Goal: Contribute content: Add original content to the website for others to see

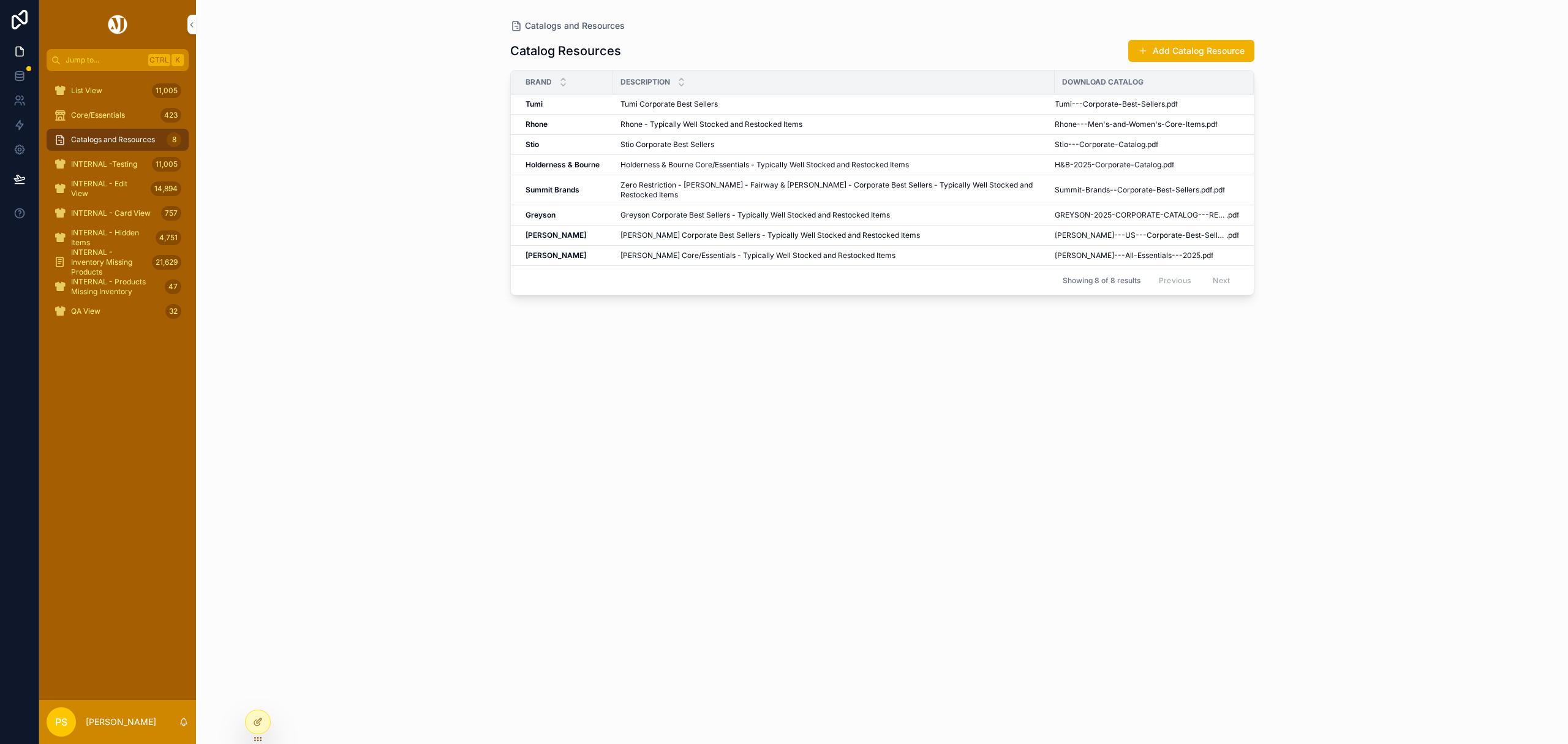
click at [88, 87] on span "List View" at bounding box center [87, 91] width 31 height 10
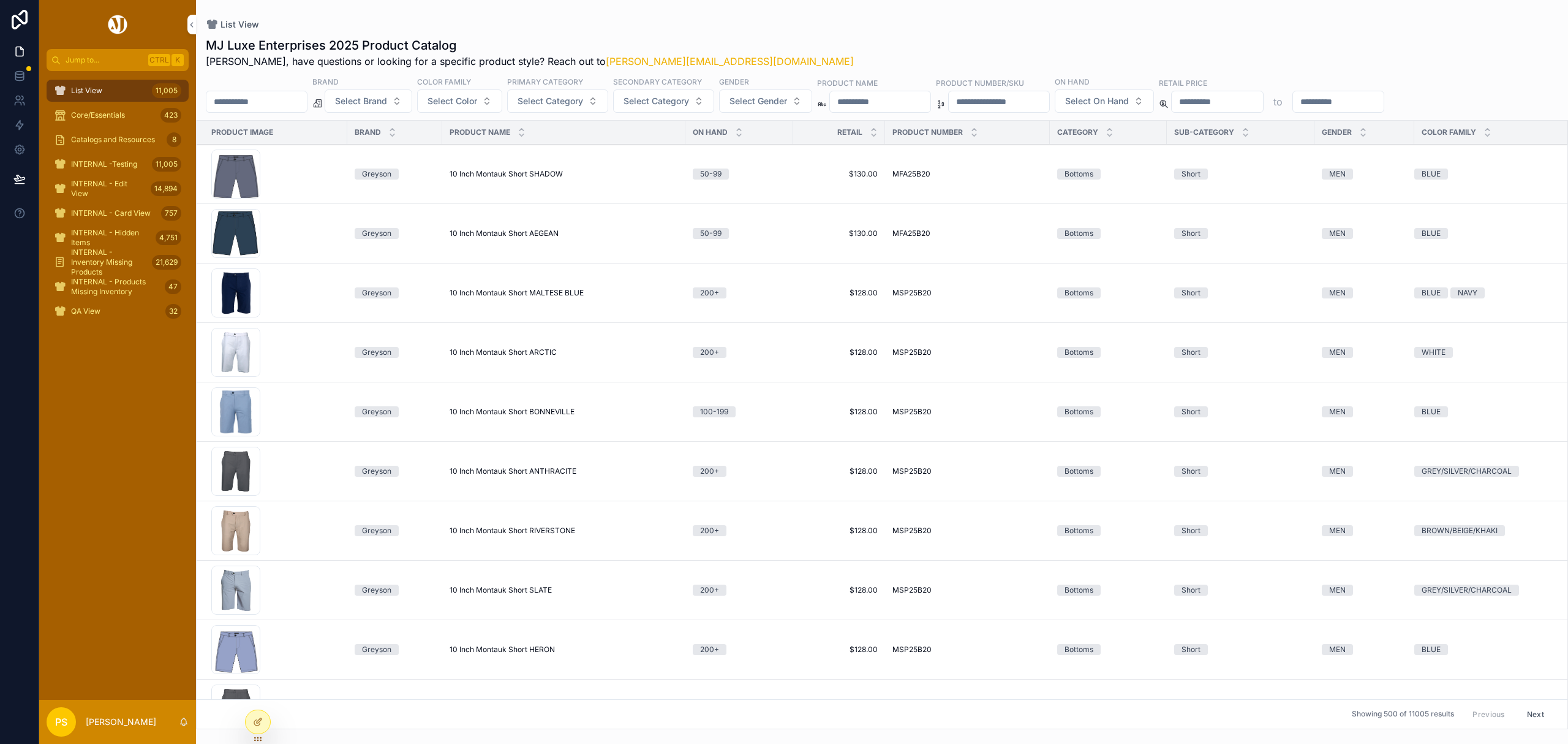
click at [279, 99] on input "scrollable content" at bounding box center [257, 102] width 101 height 17
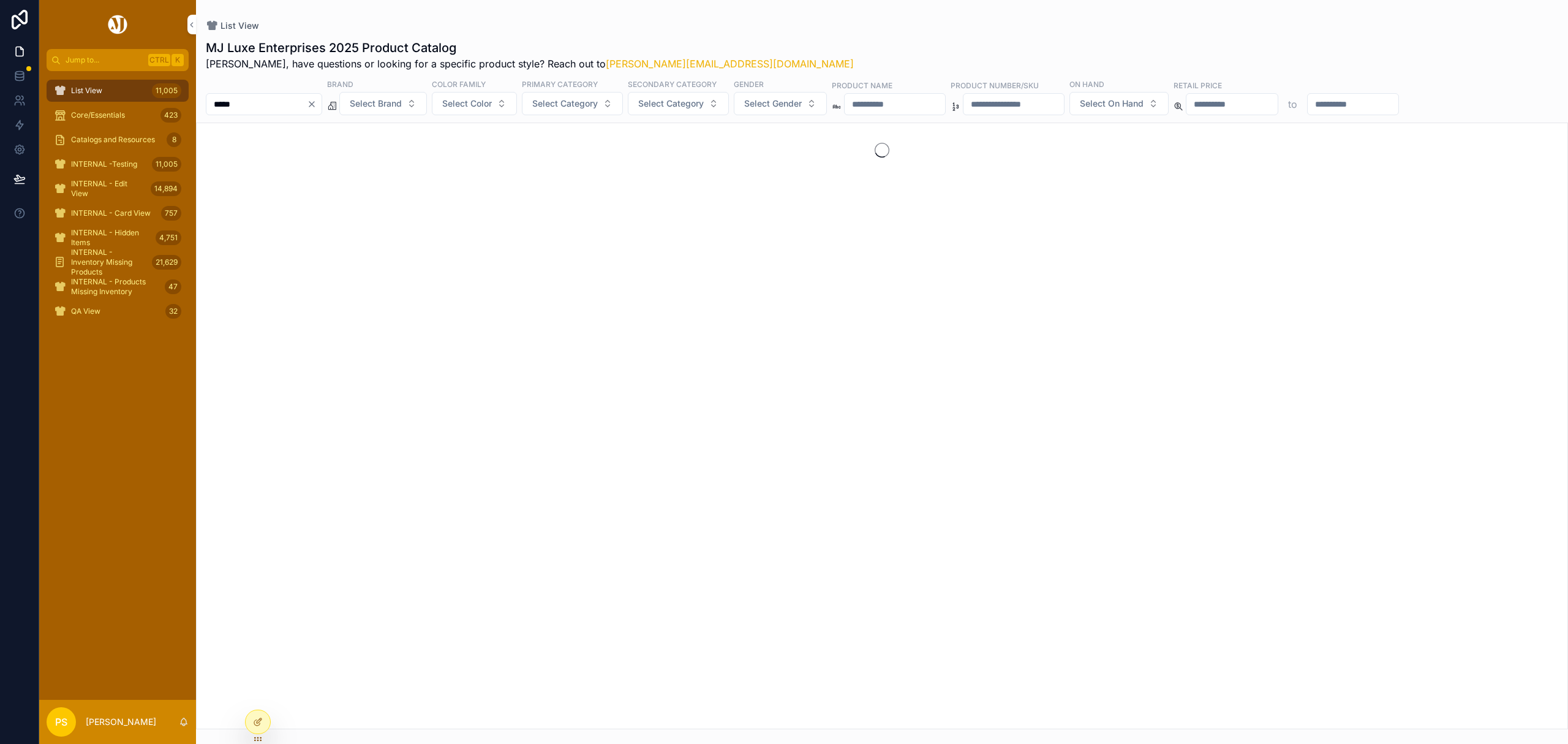
click at [402, 103] on span "Select Brand" at bounding box center [375, 103] width 52 height 12
click at [385, 197] on div "Holderness & Bourne" at bounding box center [414, 193] width 170 height 19
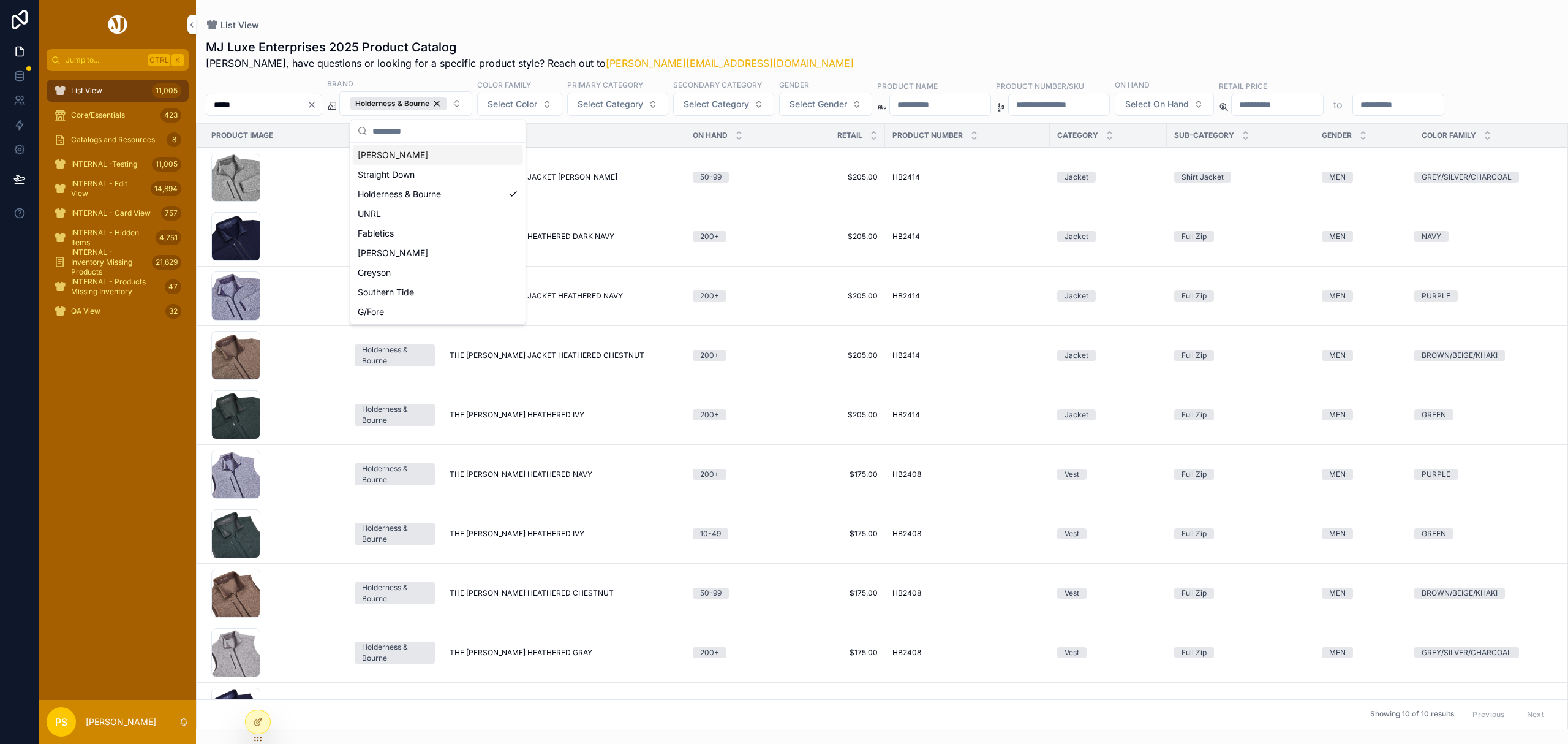
click at [921, 19] on div "List View MJ Luxe Enterprises 2025 Product Catalog Philip, have questions or lo…" at bounding box center [882, 364] width 1372 height 729
click at [912, 37] on div "MJ Luxe Enterprises 2025 Product Catalog Philip, have questions or looking for …" at bounding box center [882, 380] width 1372 height 698
click at [622, 103] on span "Select Category" at bounding box center [610, 104] width 65 height 12
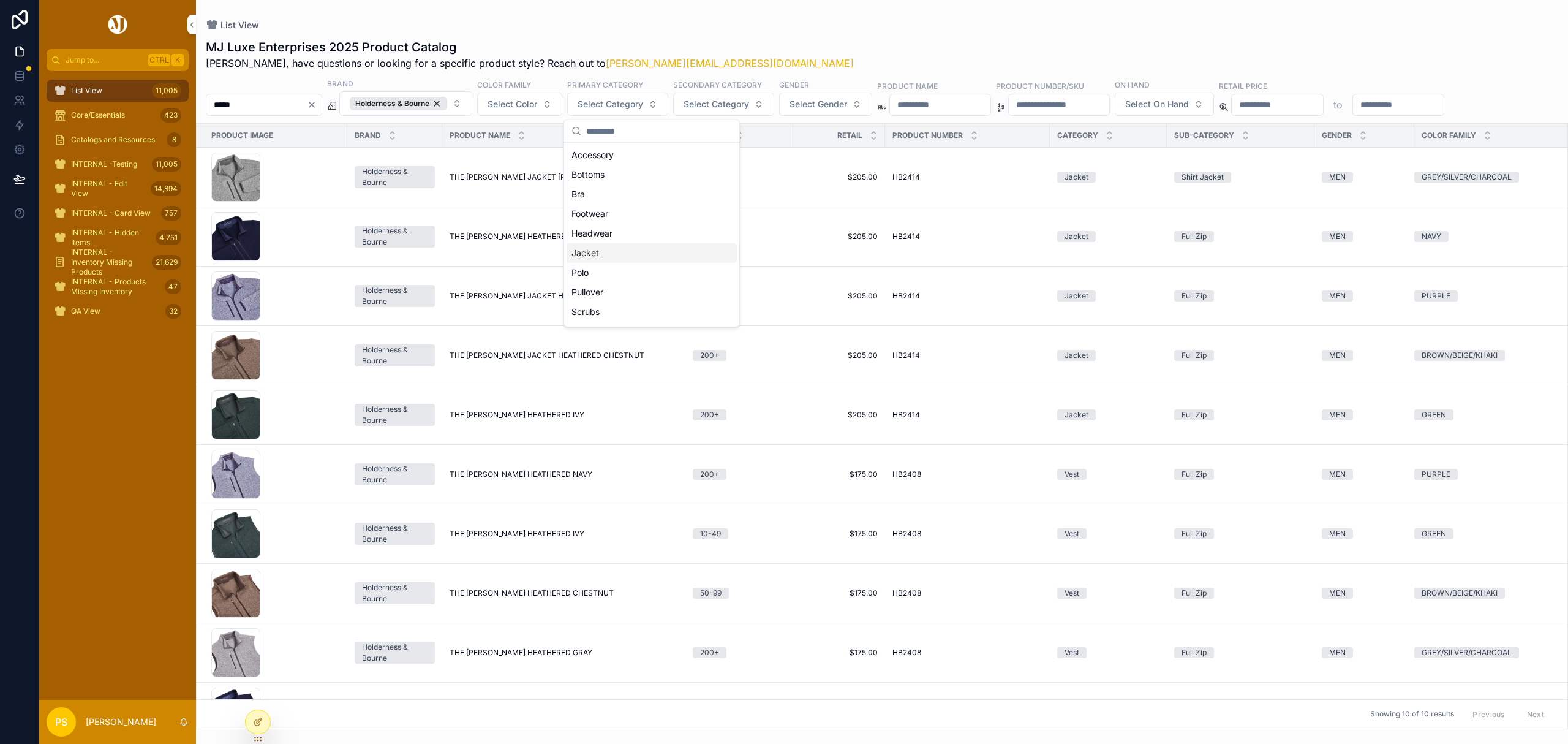
click at [604, 251] on div "Jacket" at bounding box center [652, 253] width 170 height 19
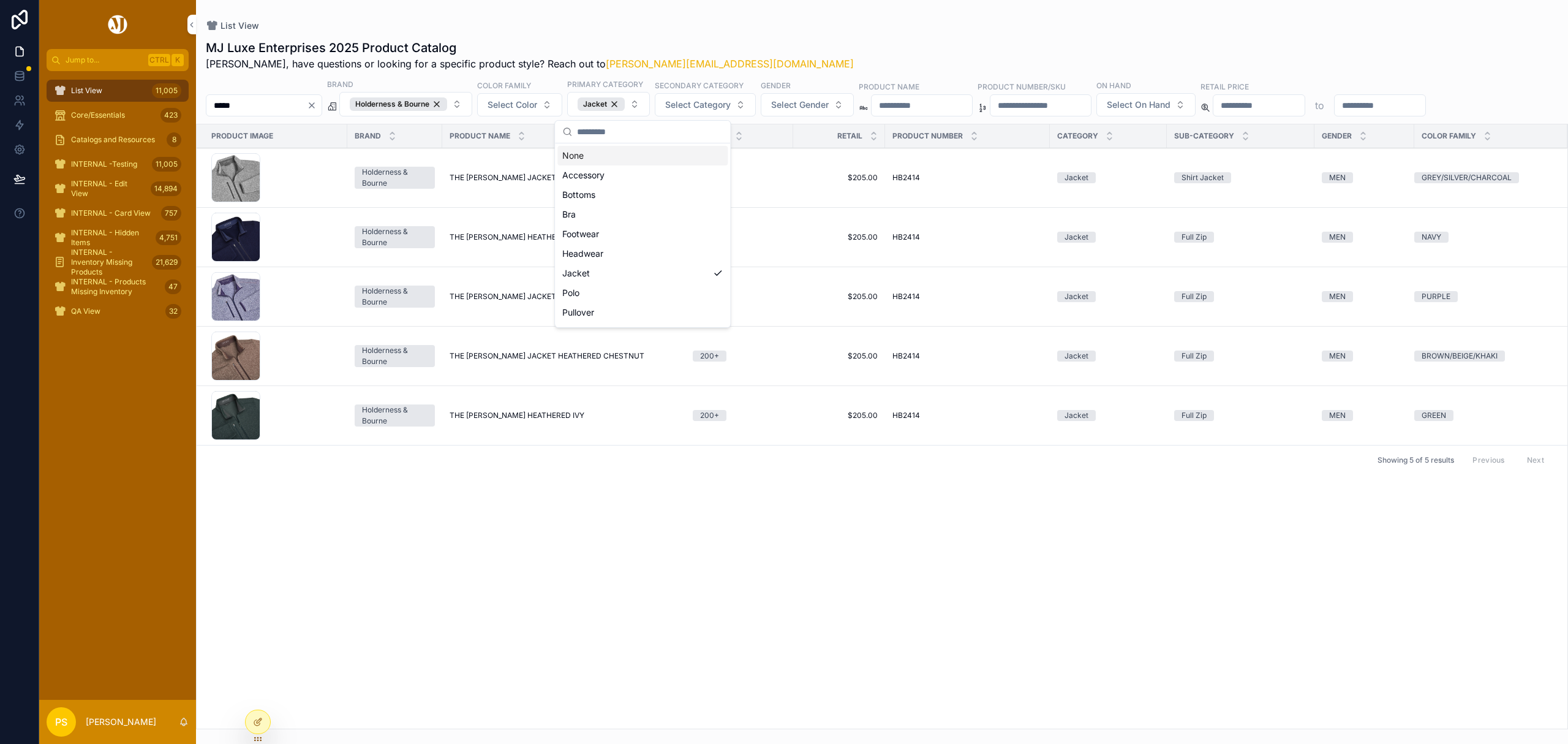
click at [876, 27] on div "List View" at bounding box center [882, 25] width 1353 height 12
click at [522, 238] on span "THE ASHBY JACKET HEATHERED DARK NAVY" at bounding box center [532, 237] width 165 height 10
click at [503, 299] on span "THE ASHBY JACKET HEATHERED NAVY" at bounding box center [536, 296] width 173 height 10
click at [110, 94] on div "List View 11,005" at bounding box center [117, 90] width 127 height 19
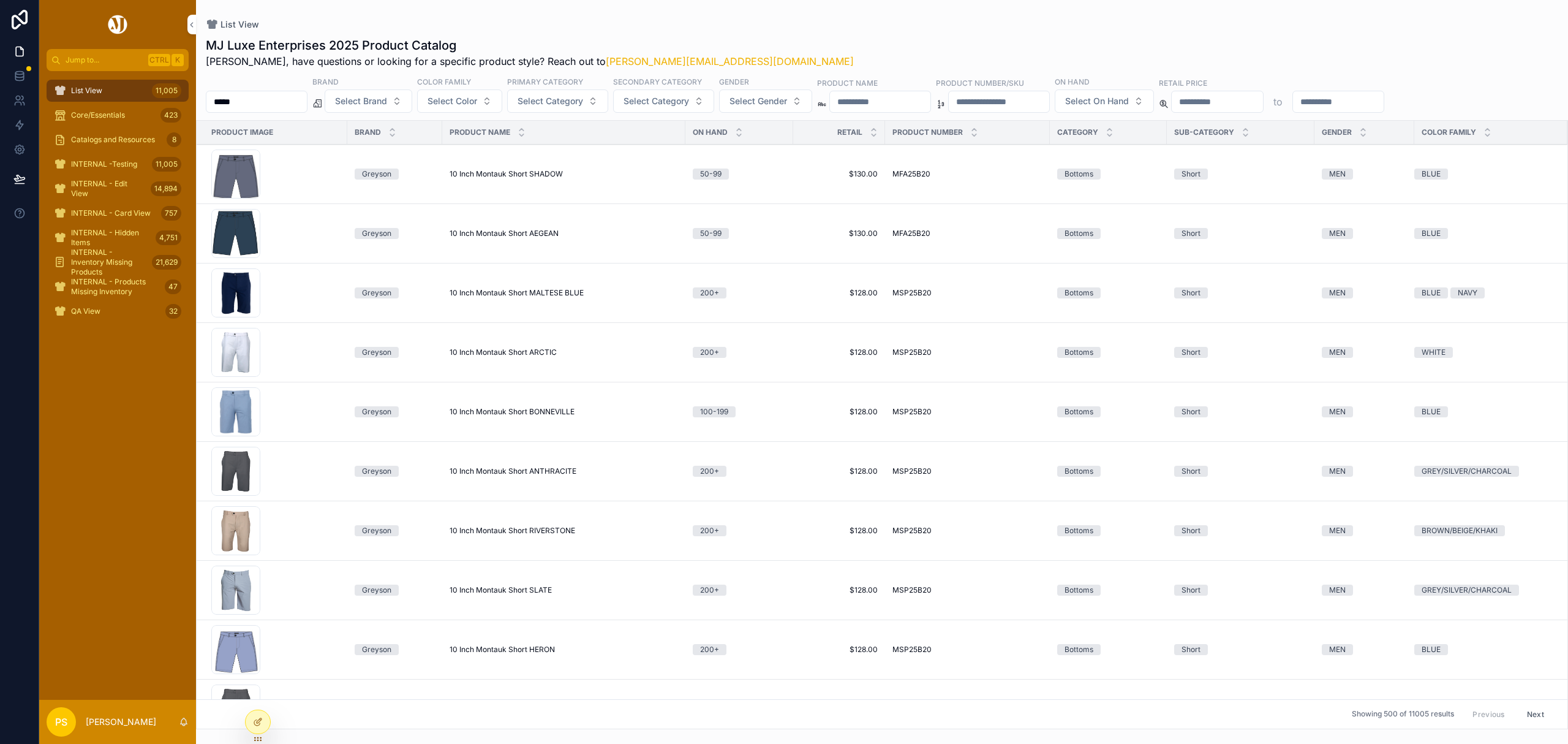
click at [111, 88] on div "List View 11,005" at bounding box center [117, 90] width 127 height 19
click at [266, 99] on input "*****" at bounding box center [257, 102] width 101 height 17
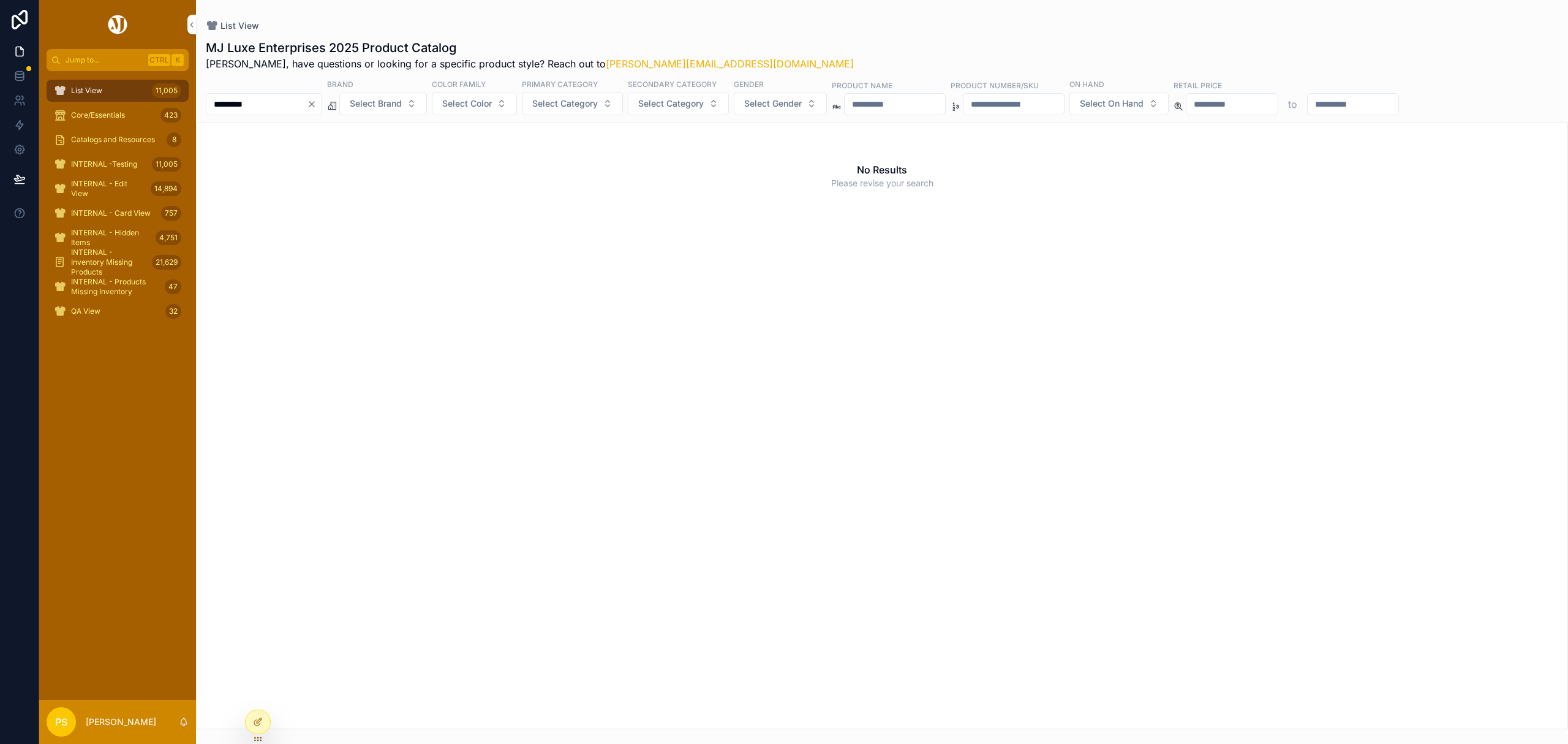
click at [248, 101] on input "*********" at bounding box center [257, 104] width 101 height 17
type input "****"
click at [827, 113] on button "Select Gender" at bounding box center [780, 103] width 93 height 23
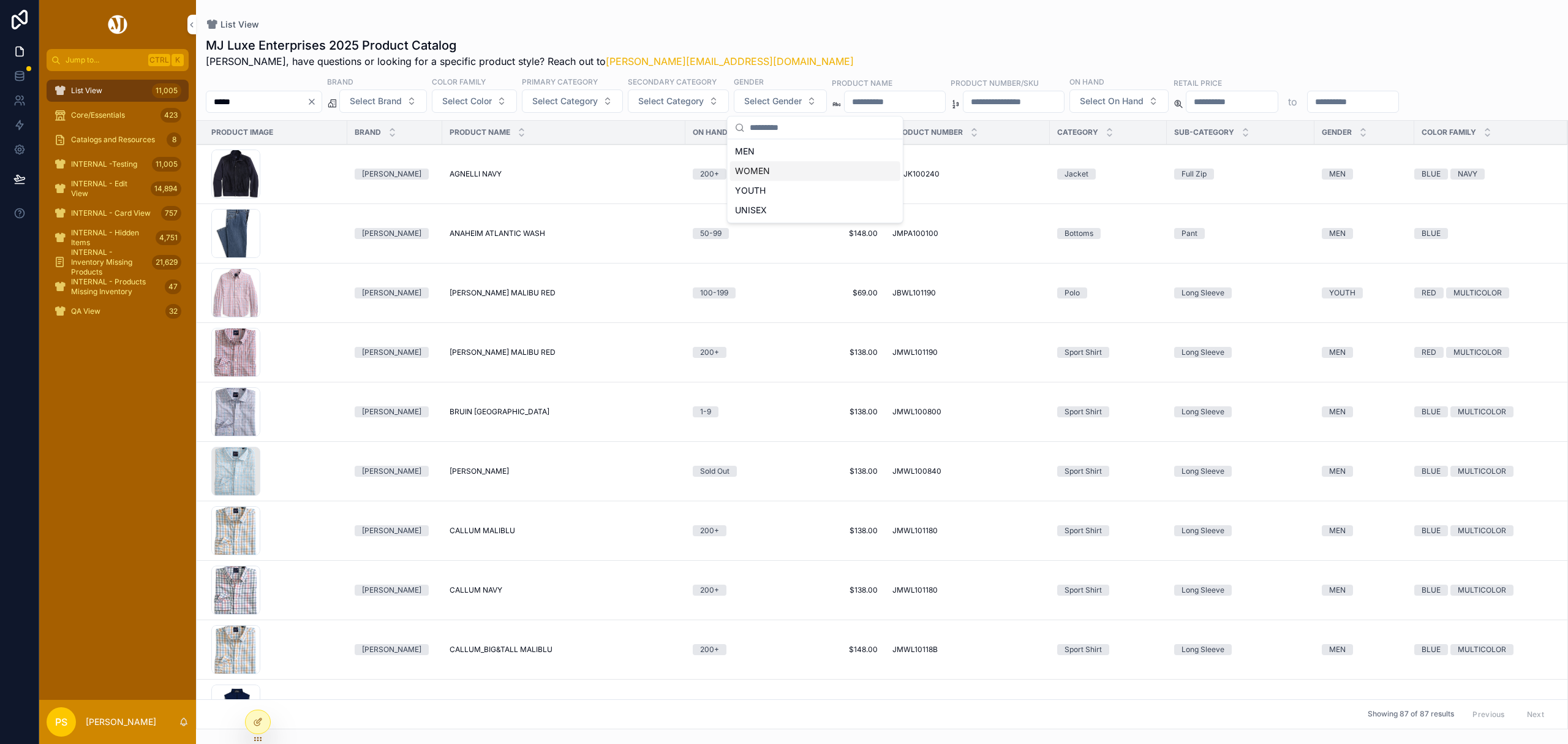
click at [765, 173] on div "WOMEN" at bounding box center [815, 171] width 170 height 19
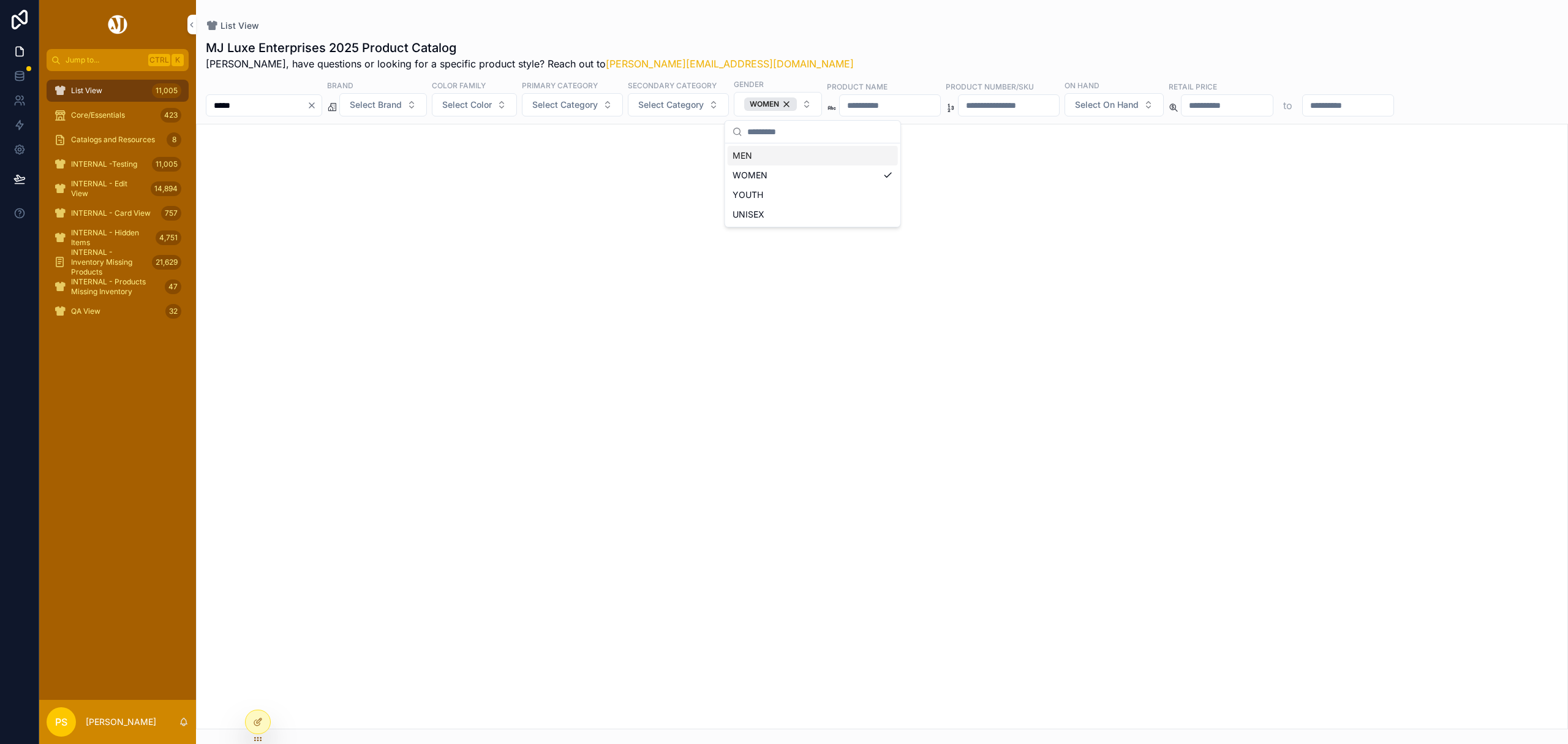
click at [900, 15] on div "List View MJ Luxe Enterprises 2025 Product Catalog Philip, have questions or lo…" at bounding box center [882, 364] width 1372 height 729
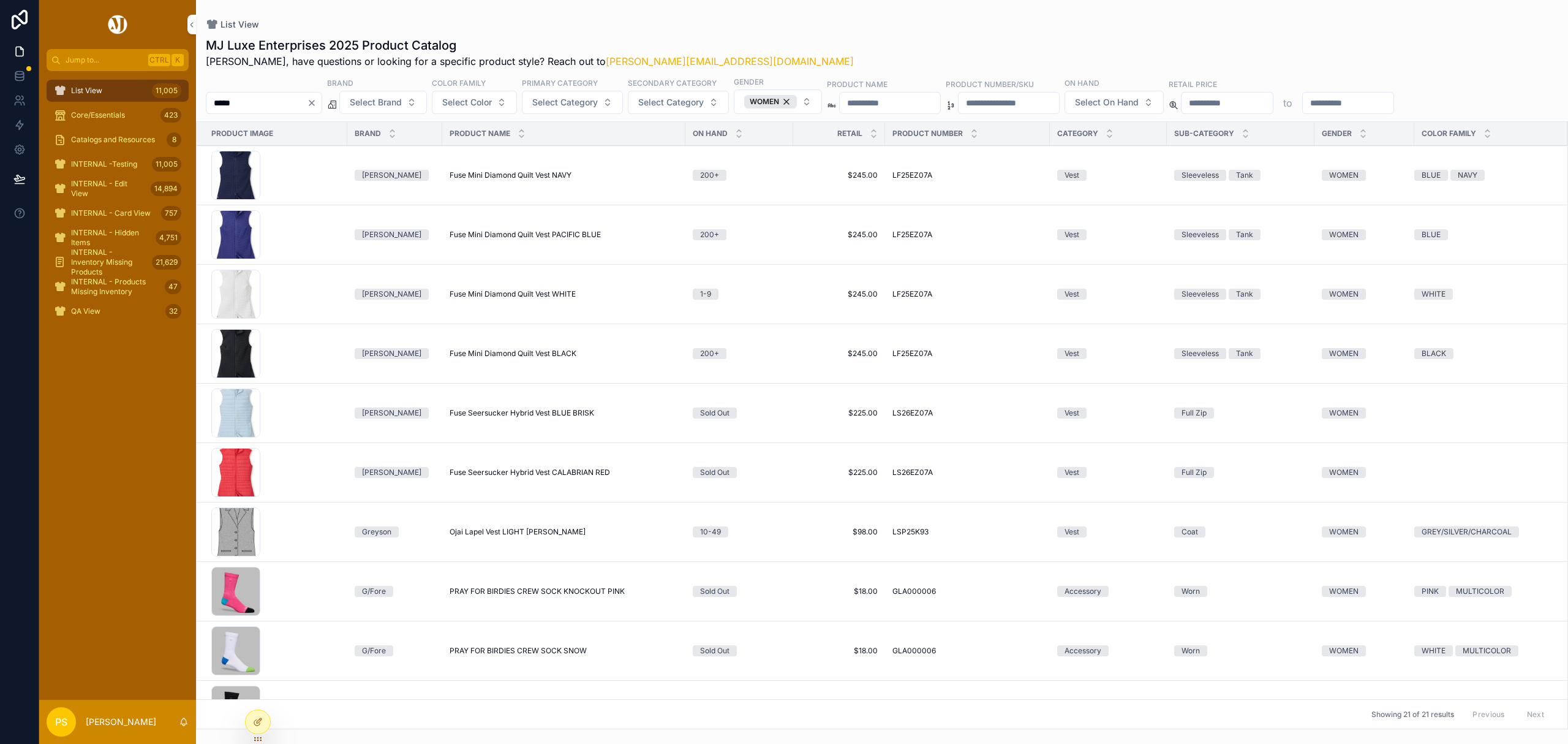
click at [402, 104] on span "Select Brand" at bounding box center [375, 102] width 52 height 12
click at [814, 20] on div "List View" at bounding box center [882, 24] width 1353 height 10
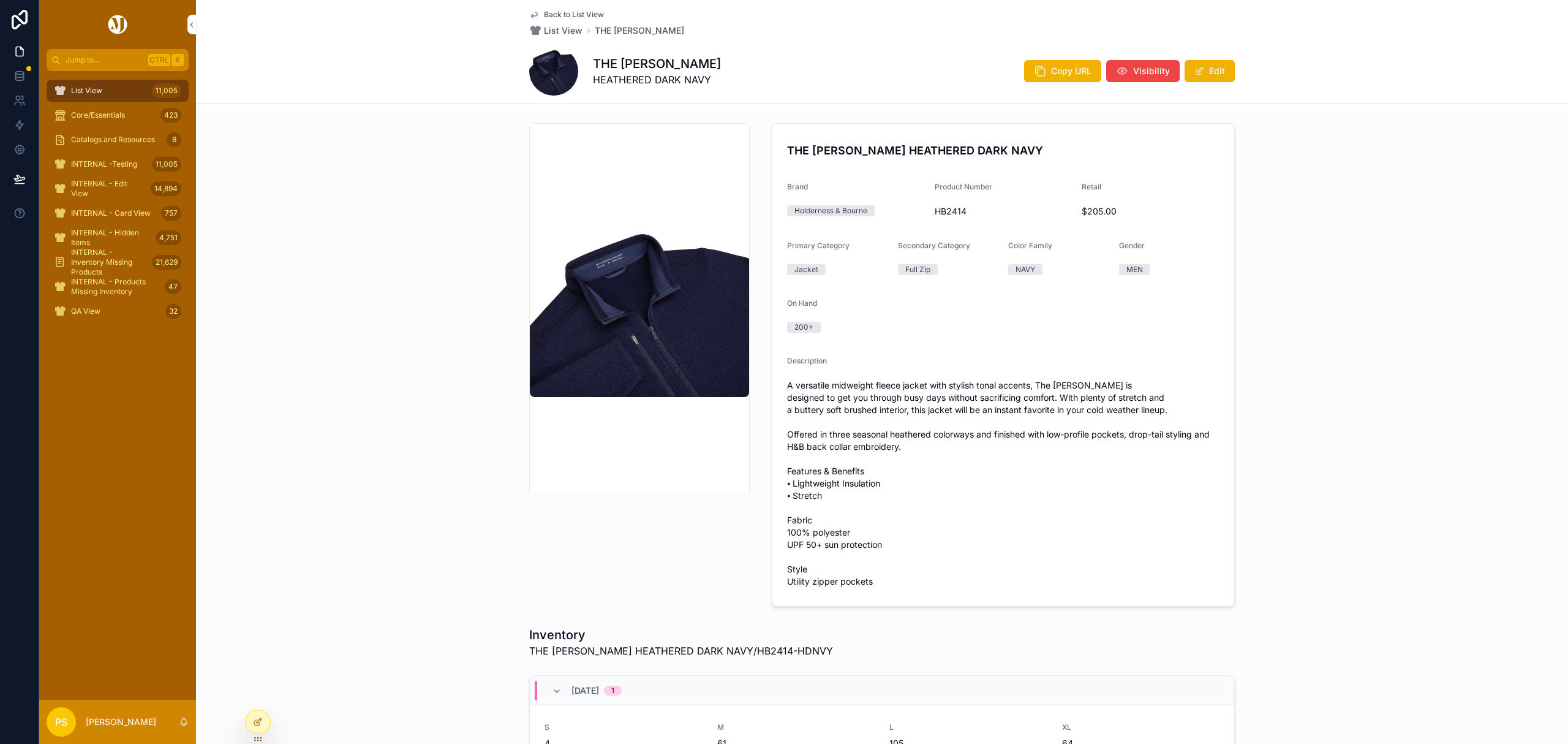
click at [630, 356] on img "scrollable content" at bounding box center [640, 309] width 219 height 175
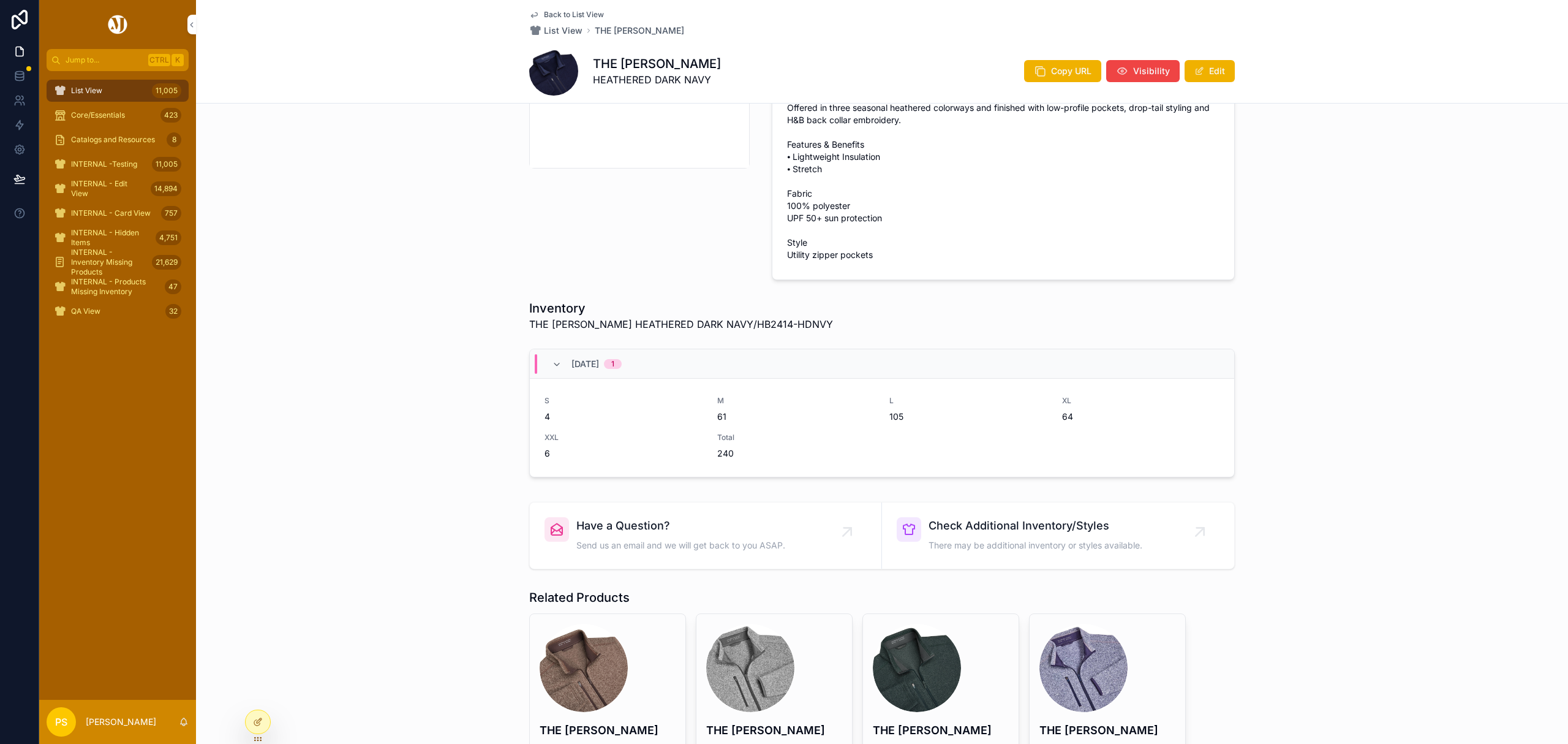
scroll to position [444, 0]
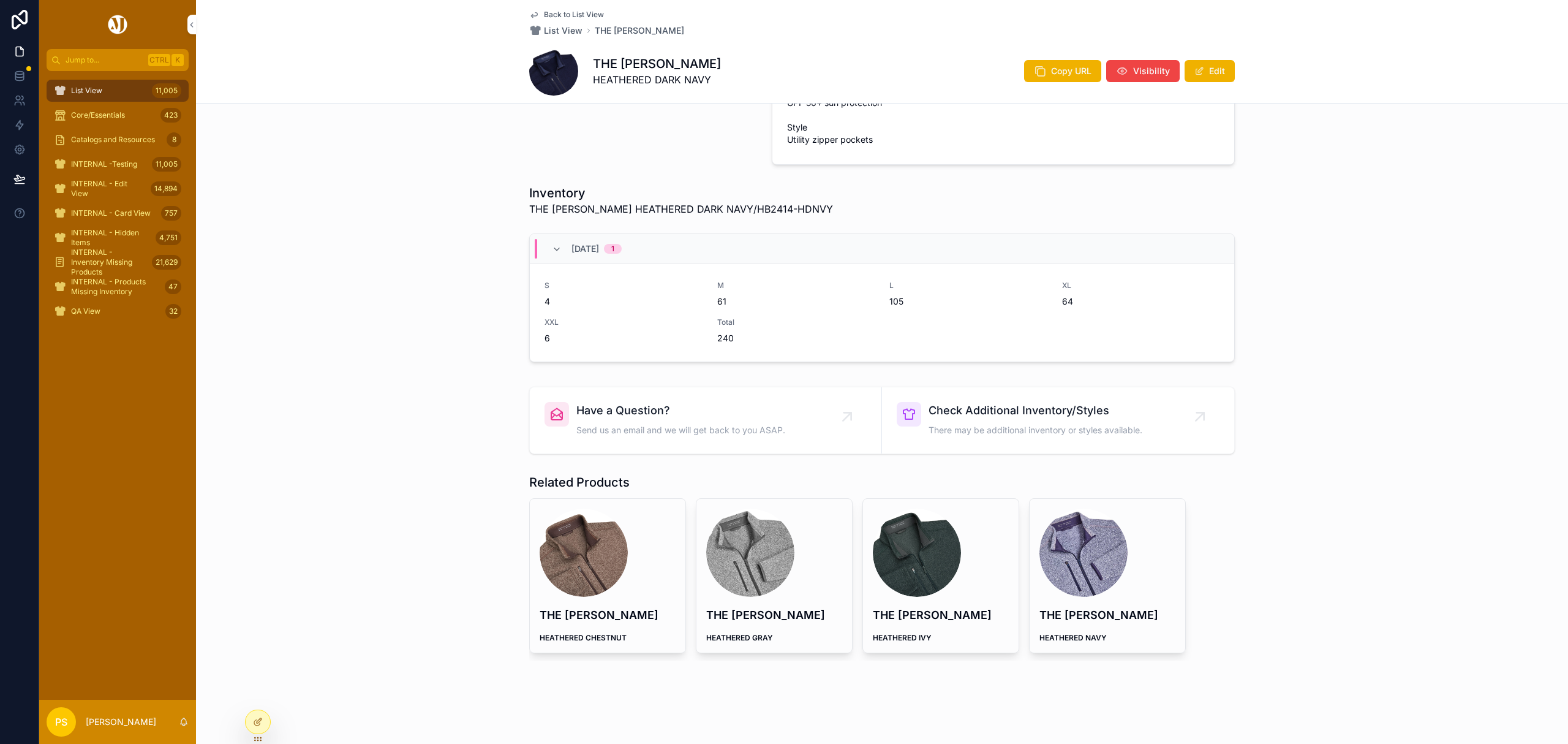
click at [719, 552] on div "scrollable content" at bounding box center [750, 552] width 88 height 88
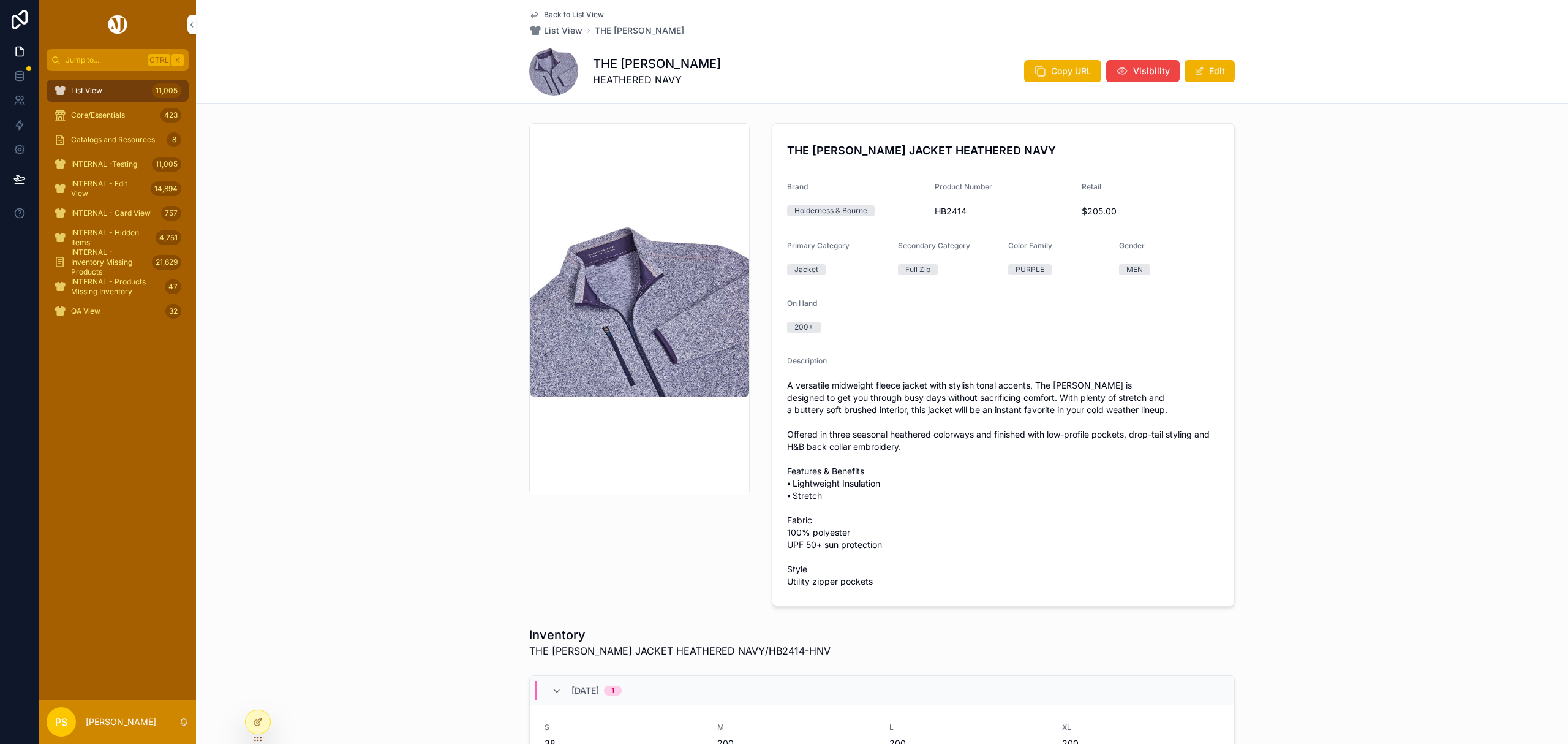
drag, startPoint x: 1297, startPoint y: 336, endPoint x: 1300, endPoint y: 329, distance: 7.6
click at [1297, 336] on div "THE [PERSON_NAME] JACKET HEATHERED NAVY Brand Holderness & Bourne Product Numbe…" at bounding box center [882, 364] width 1372 height 493
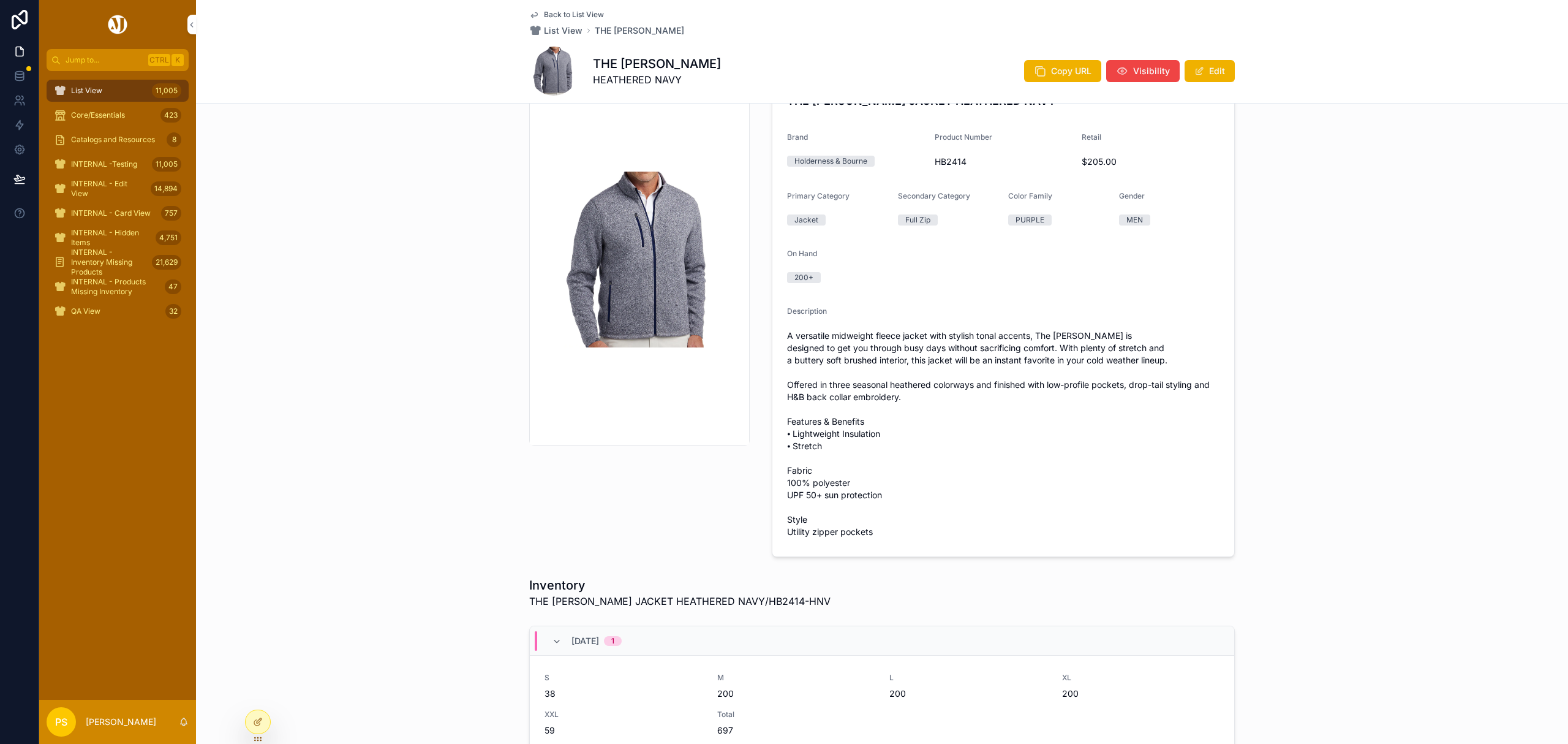
scroll to position [163, 0]
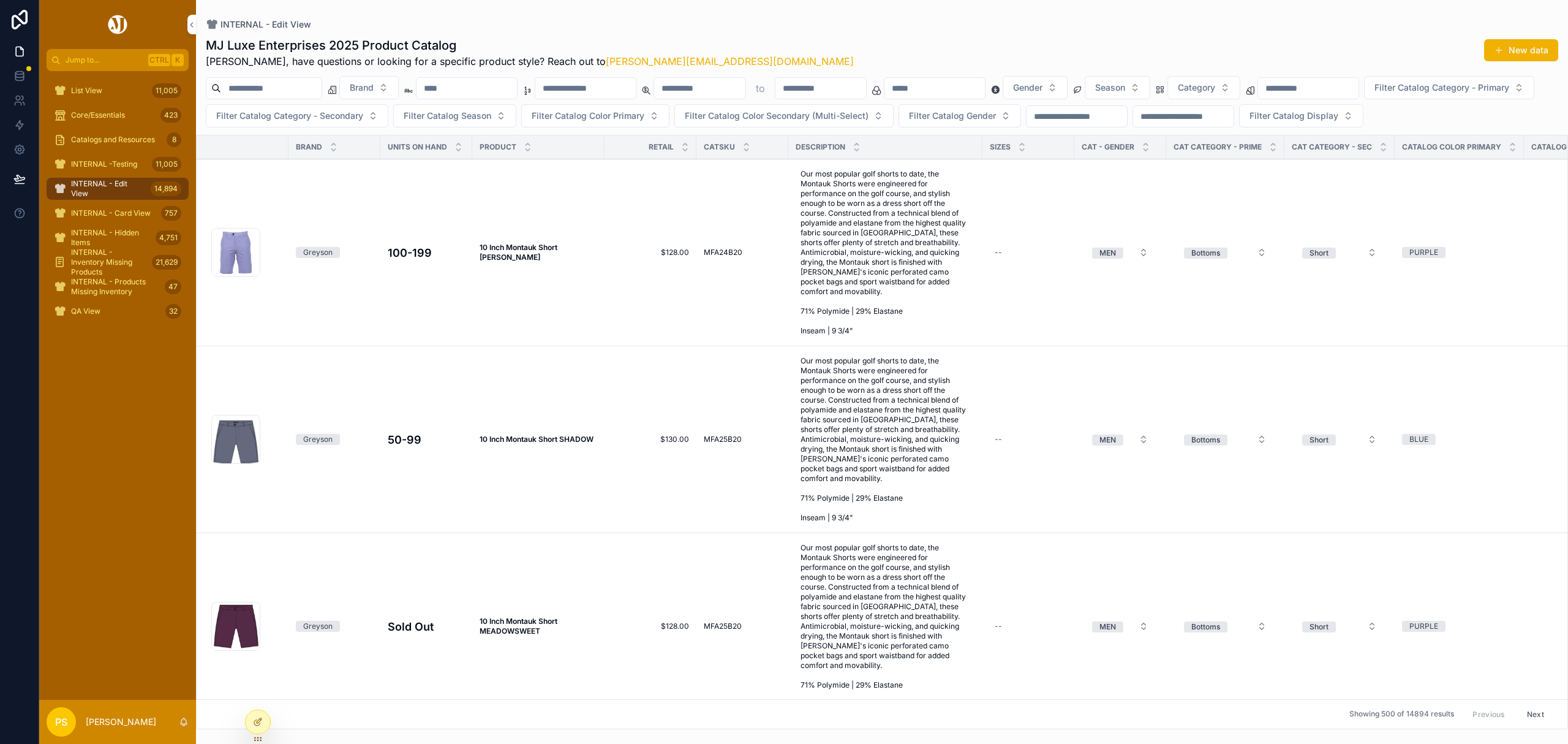
click at [297, 92] on input "scrollable content" at bounding box center [271, 88] width 101 height 17
type input "*****"
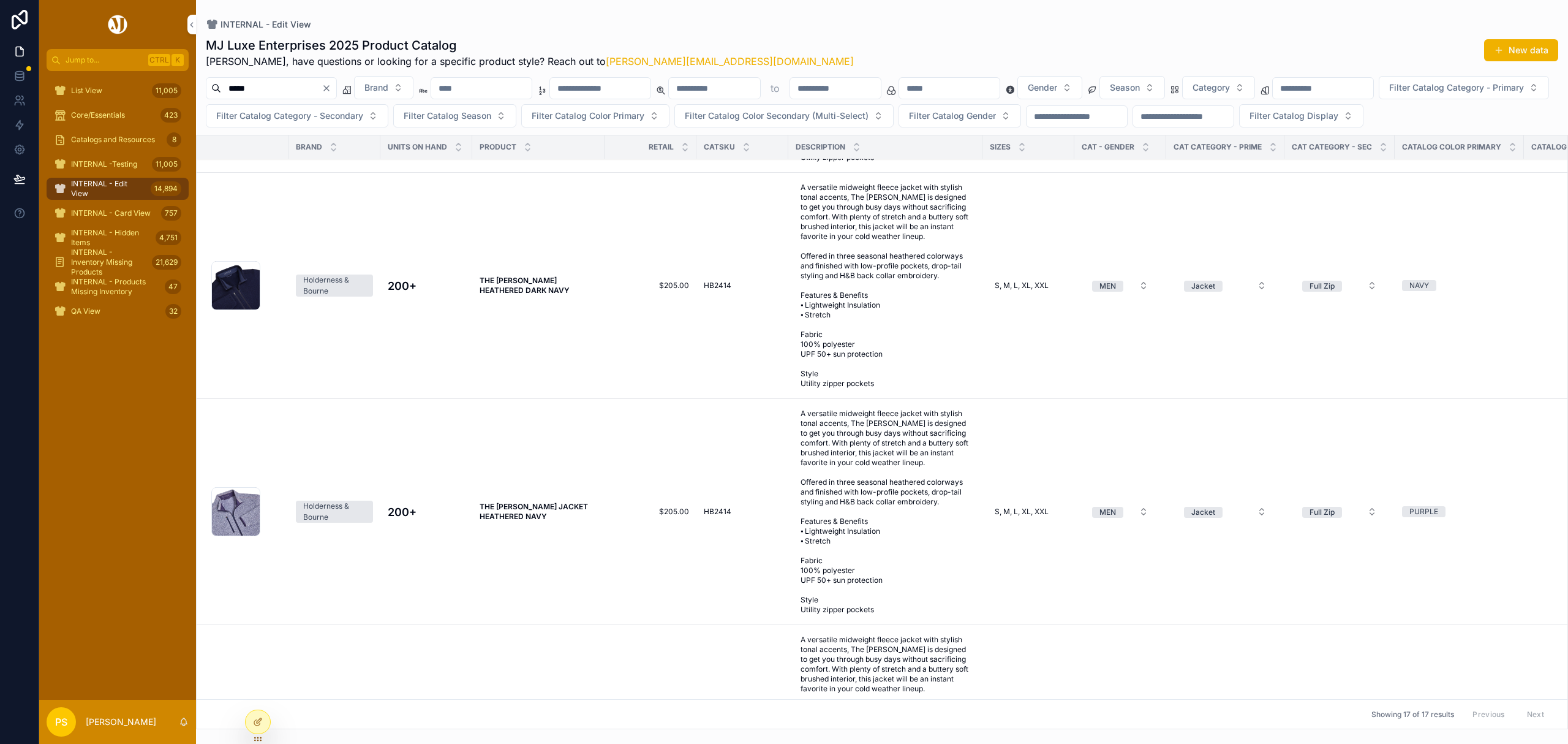
scroll to position [572, 0]
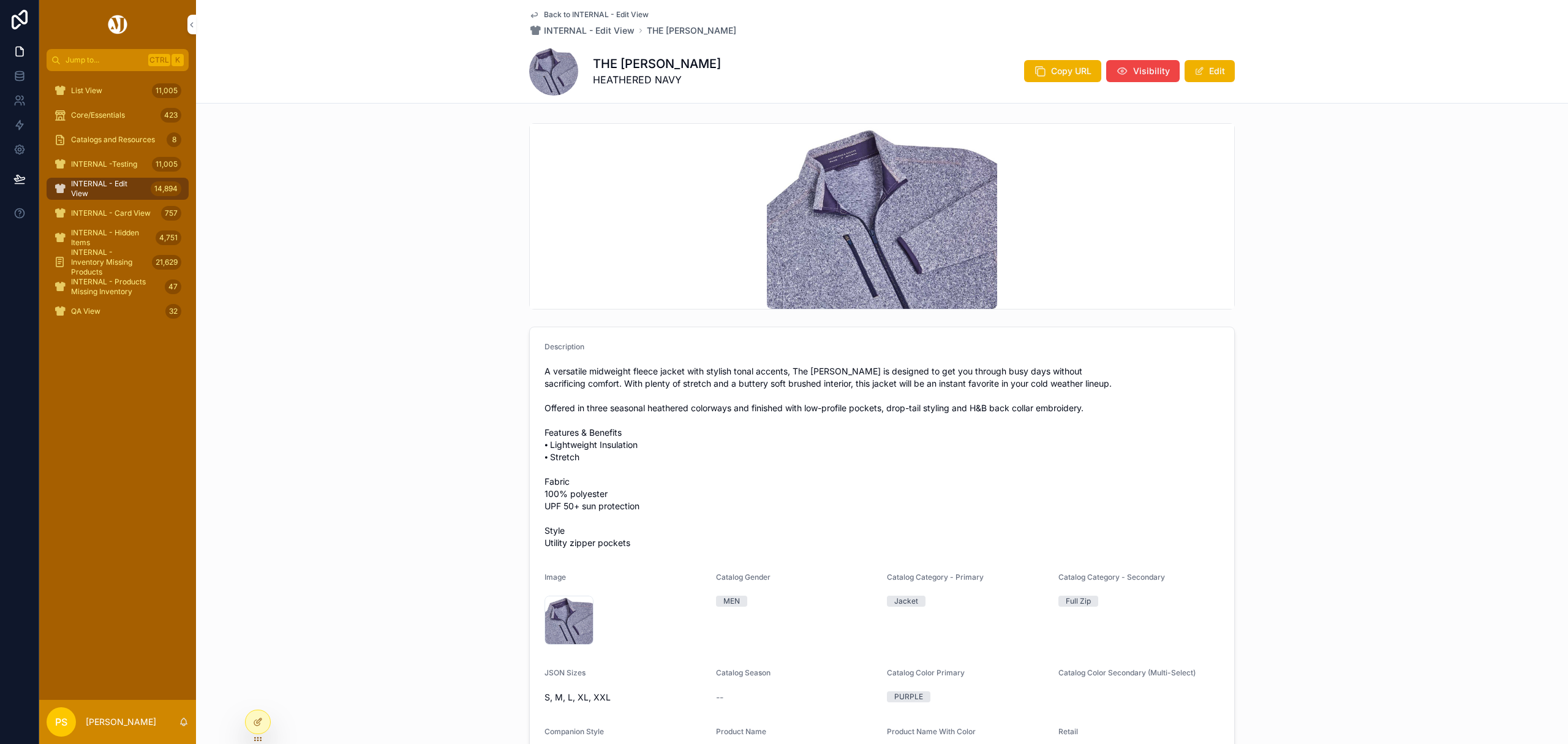
click at [1209, 65] on button "Edit" at bounding box center [1209, 71] width 50 height 22
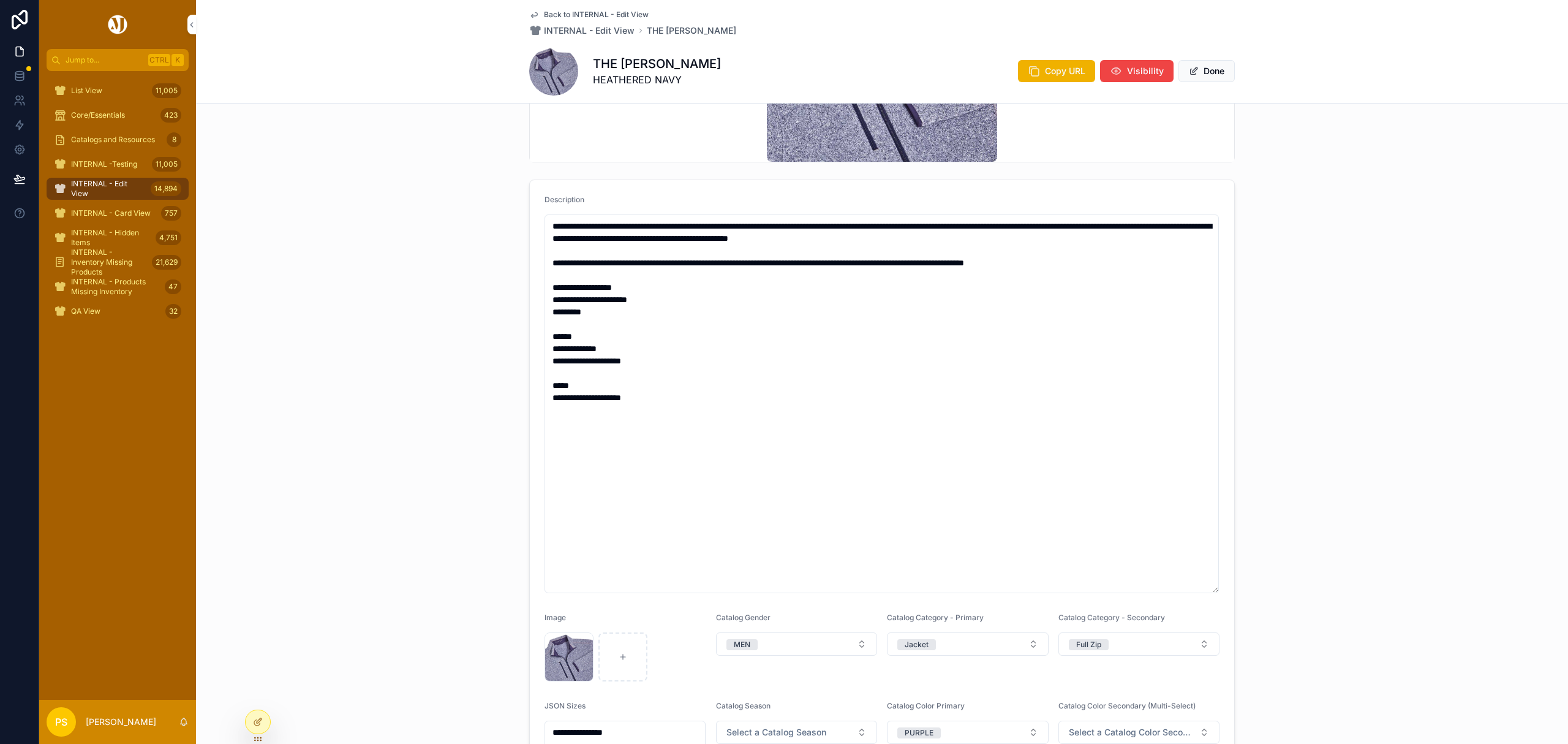
scroll to position [408, 0]
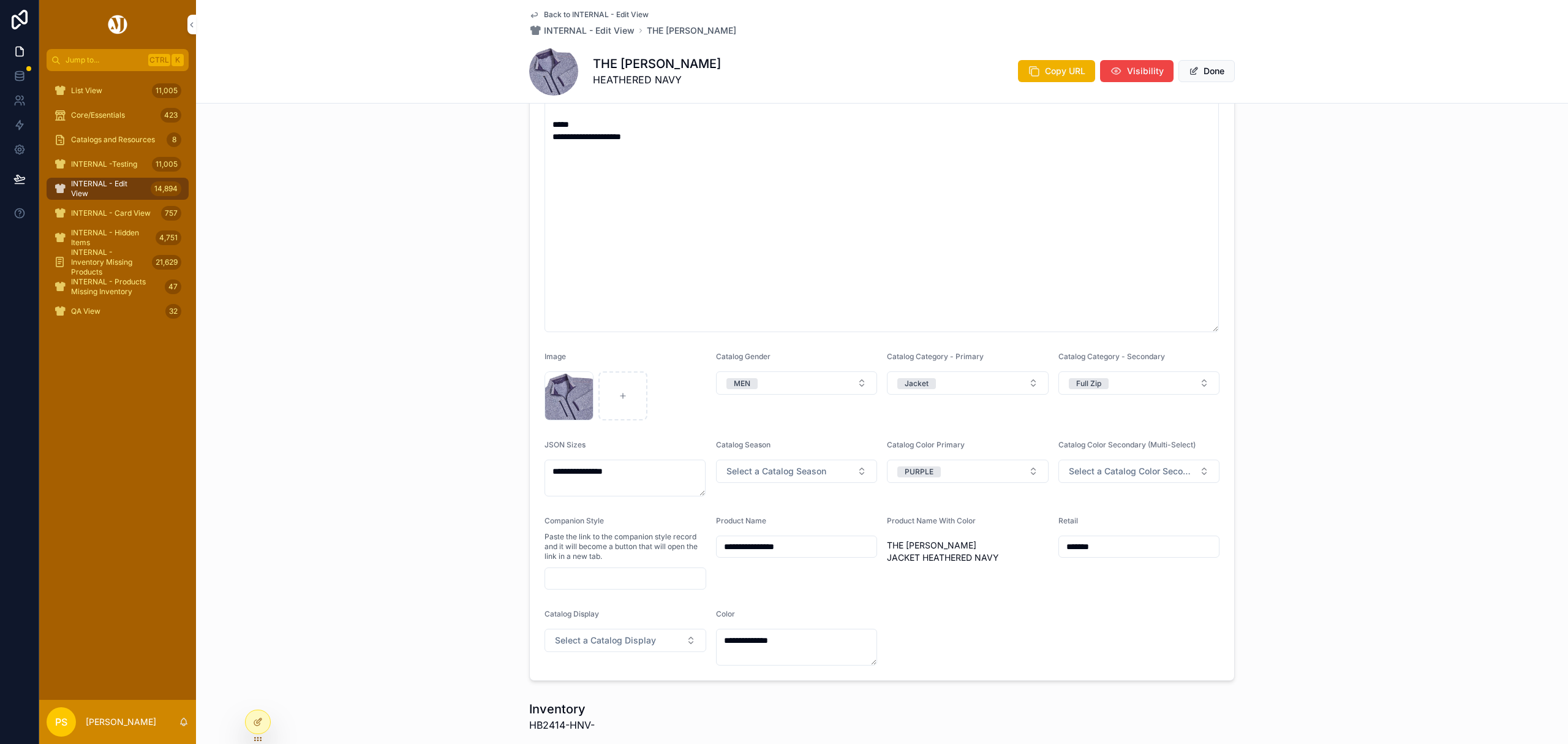
click at [0, 0] on icon "scrollable content" at bounding box center [0, 0] width 0 height 0
click at [589, 361] on icon "scrollable content" at bounding box center [590, 360] width 10 height 10
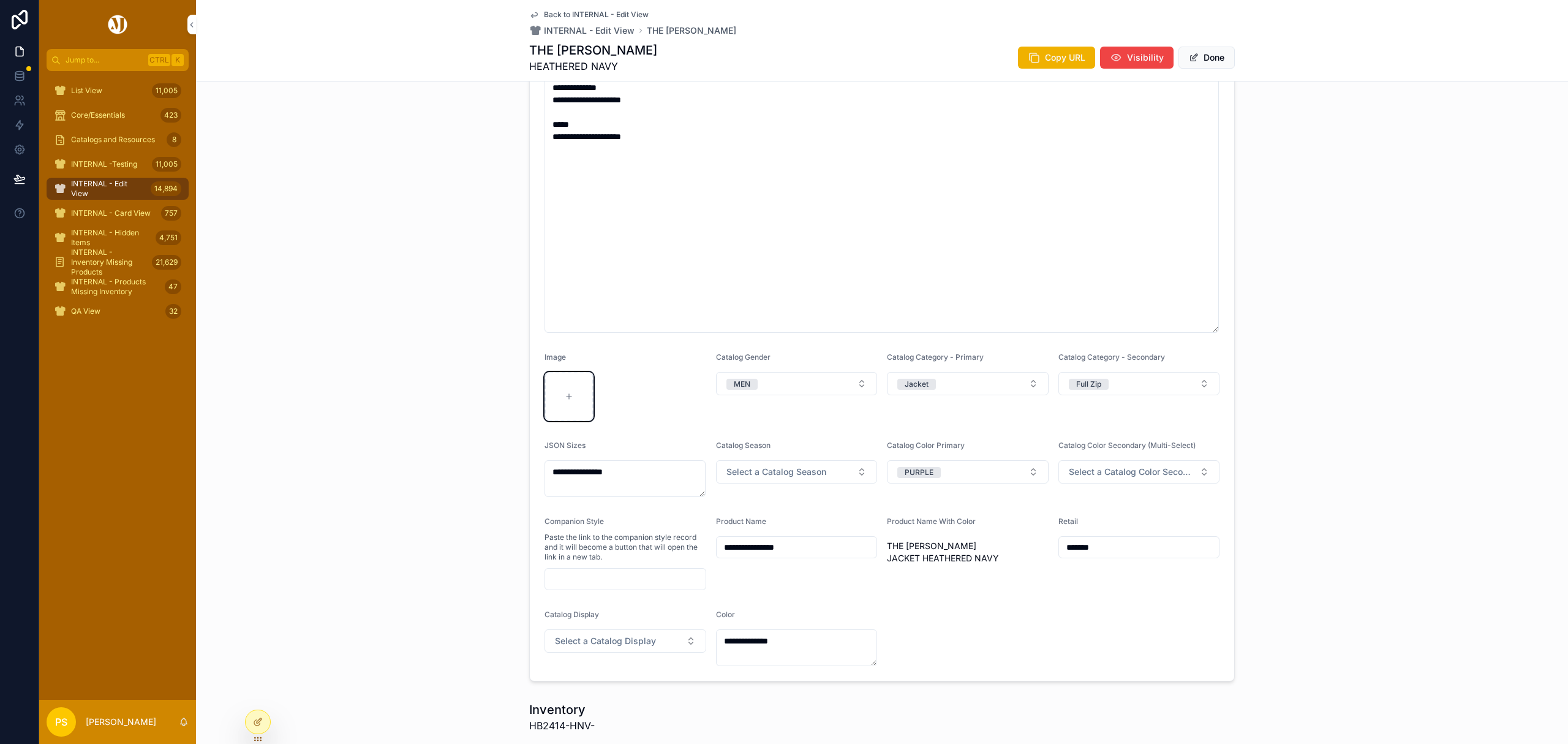
click at [565, 397] on icon "scrollable content" at bounding box center [569, 396] width 9 height 9
type input "**********"
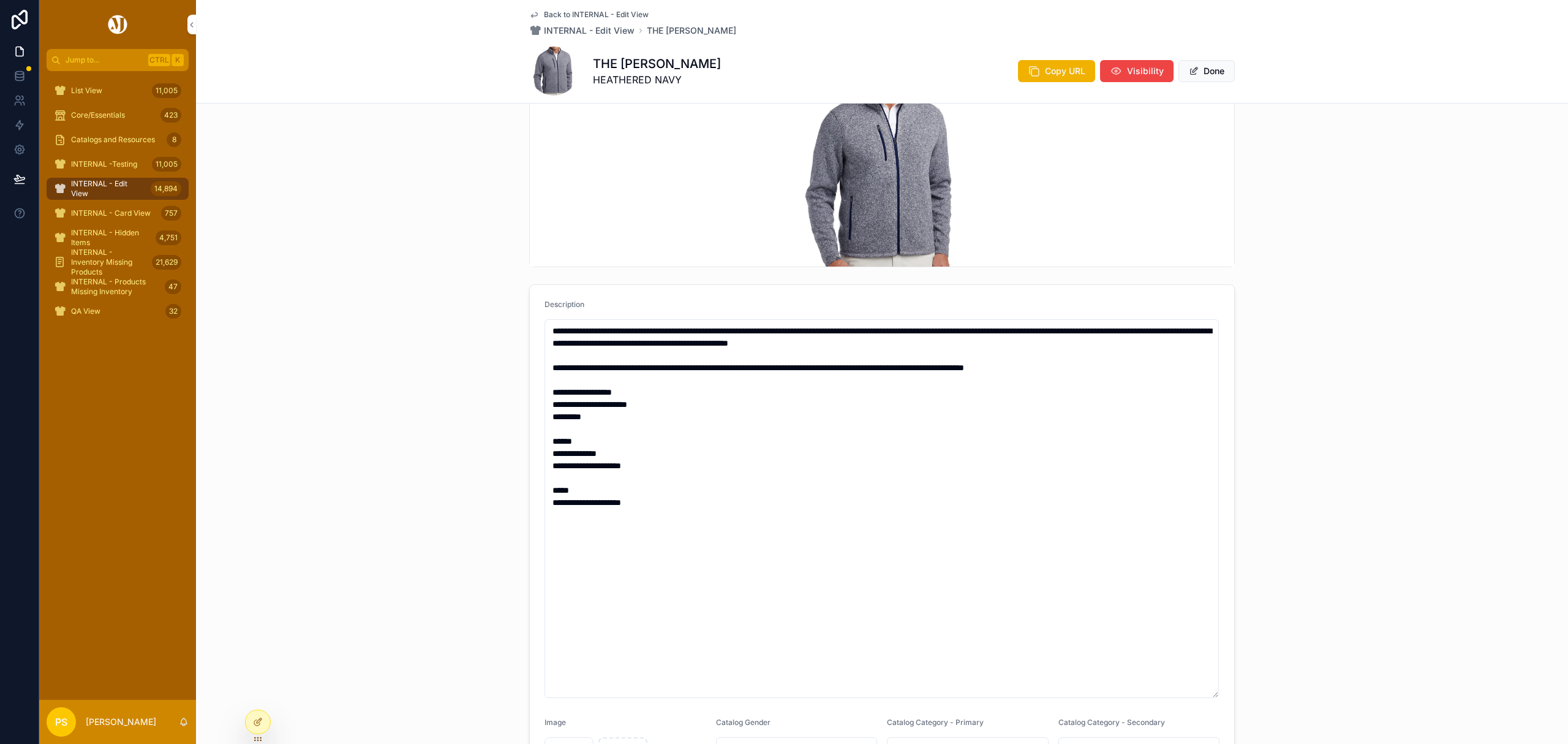
scroll to position [0, 0]
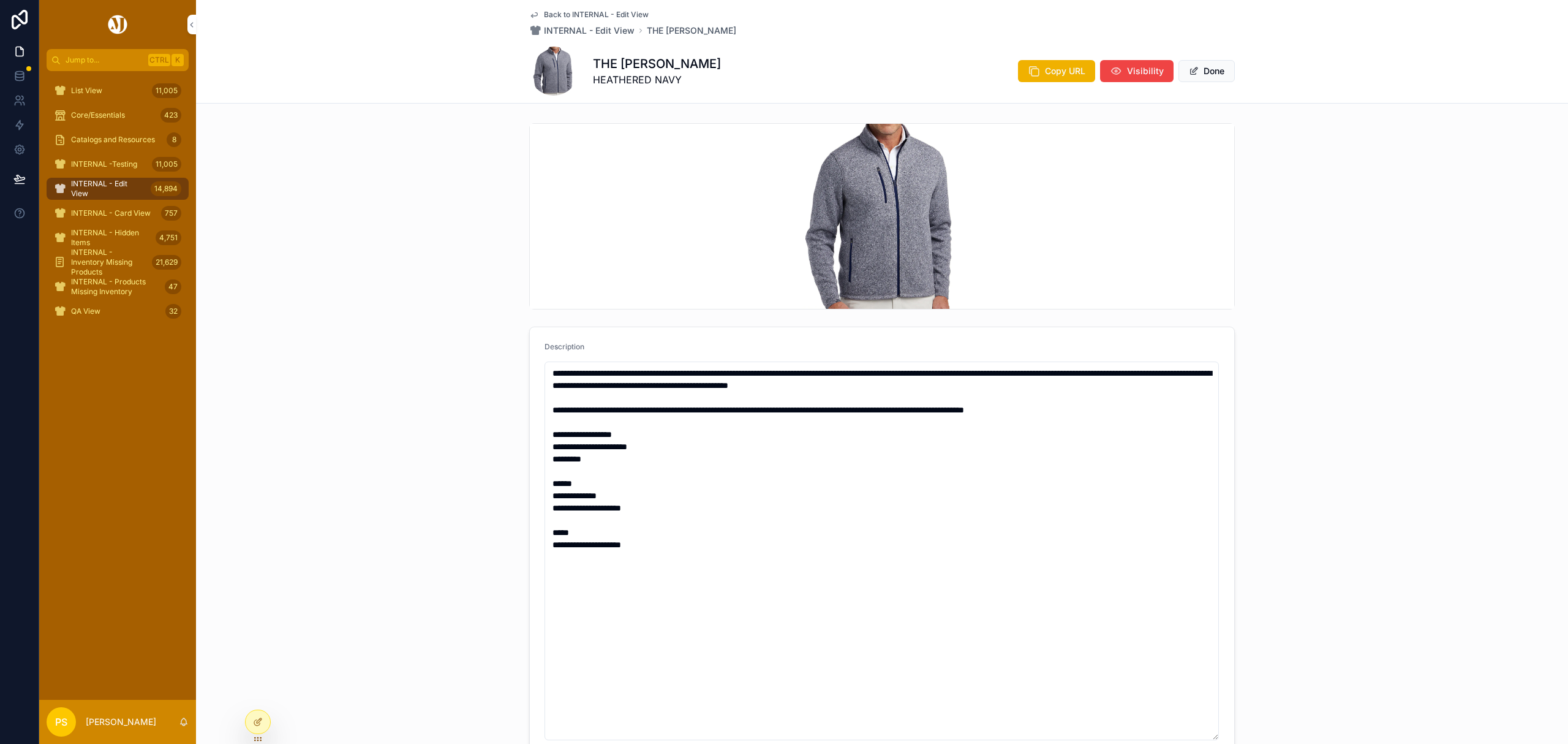
click at [1201, 69] on button "Done" at bounding box center [1207, 71] width 57 height 22
